Goal: Book appointment/travel/reservation

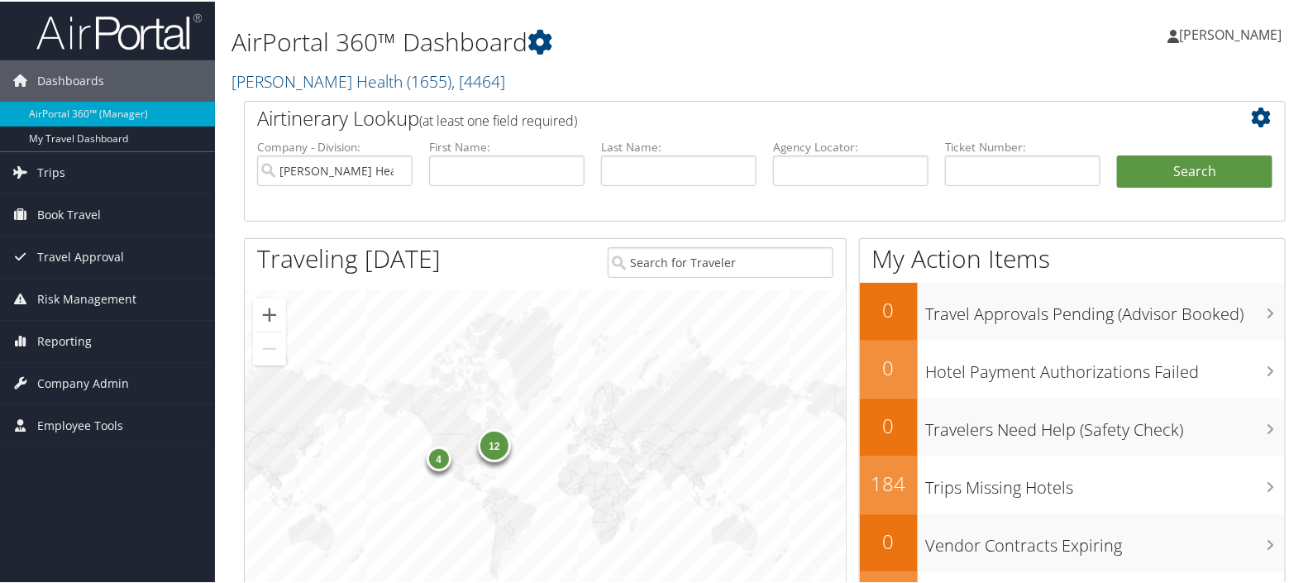
drag, startPoint x: 1002, startPoint y: 0, endPoint x: 467, endPoint y: 304, distance: 615.4
click at [484, 314] on div "4 12" at bounding box center [545, 464] width 601 height 351
click at [70, 206] on span "Book Travel" at bounding box center [69, 213] width 64 height 41
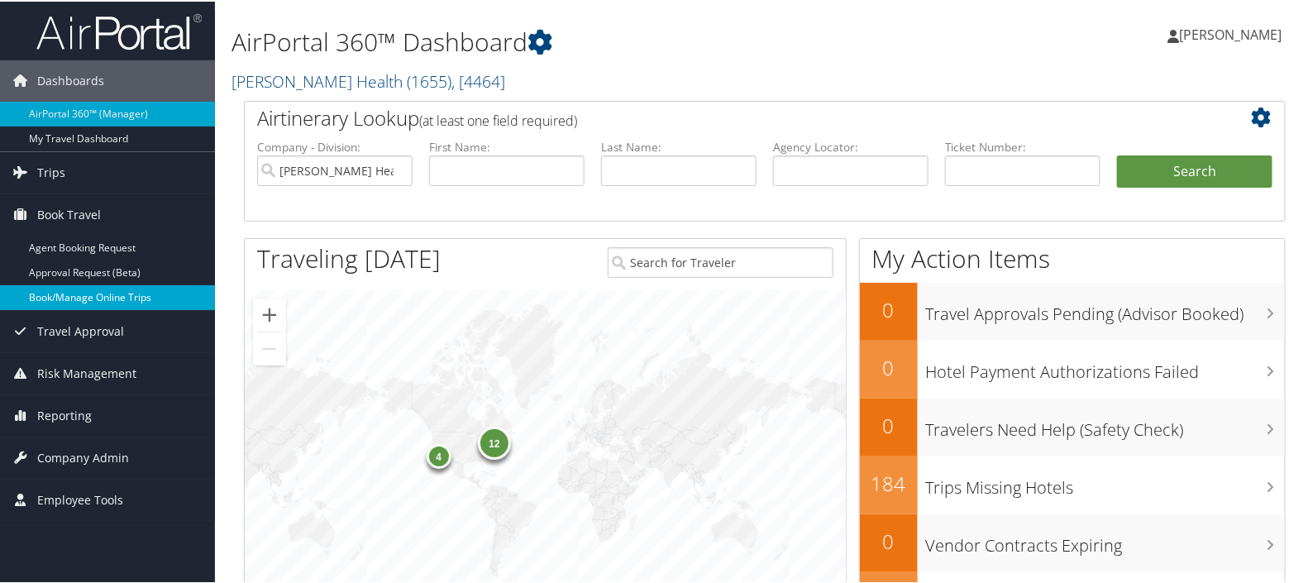
click at [95, 289] on link "Book/Manage Online Trips" at bounding box center [107, 296] width 215 height 25
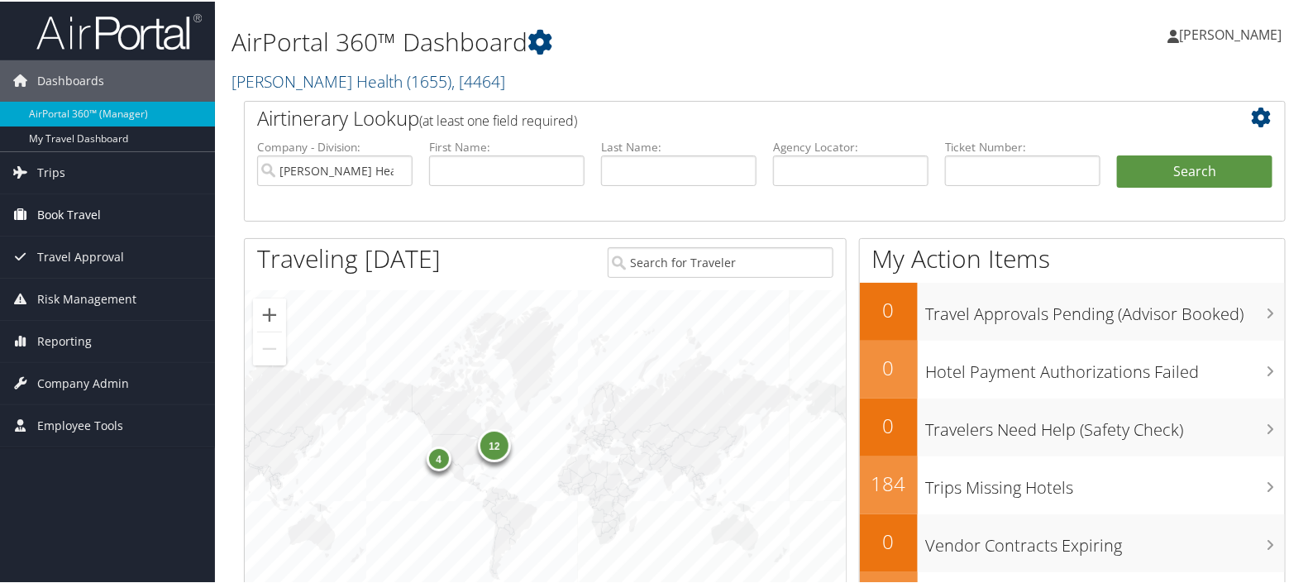
click at [86, 210] on span "Book Travel" at bounding box center [69, 213] width 64 height 41
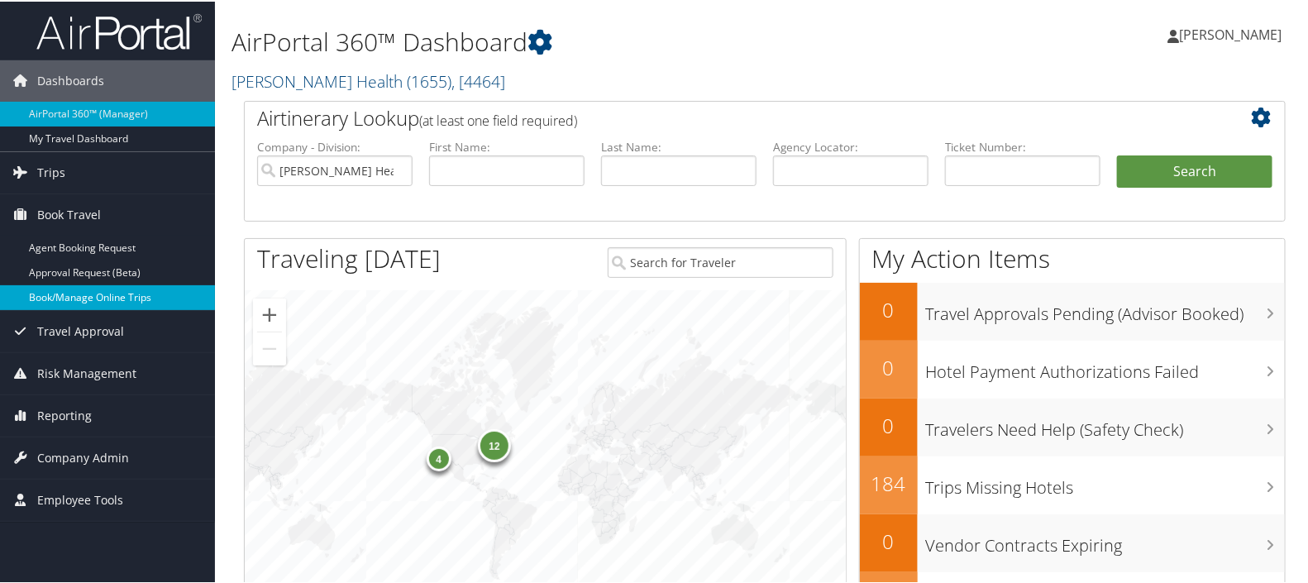
click at [66, 293] on link "Book/Manage Online Trips" at bounding box center [107, 296] width 215 height 25
